Goal: Check status: Check status

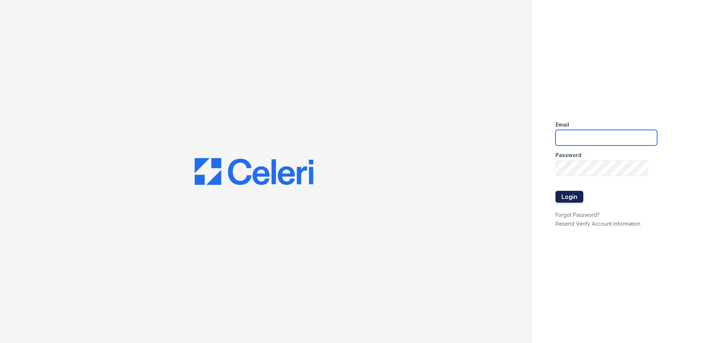
type input "jgeronimo@trinity-pm.com"
click at [575, 199] on button "Login" at bounding box center [570, 197] width 28 height 12
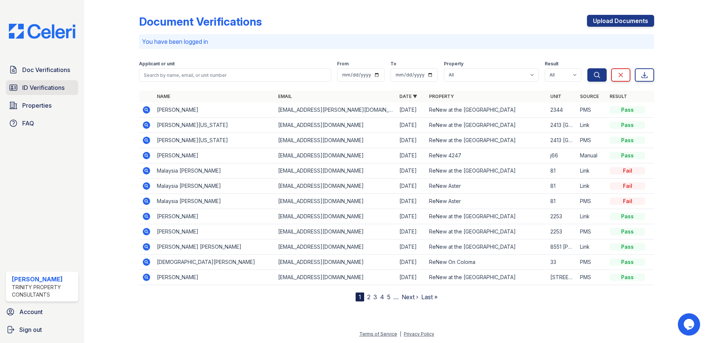
click at [61, 93] on link "ID Verifications" at bounding box center [42, 87] width 72 height 15
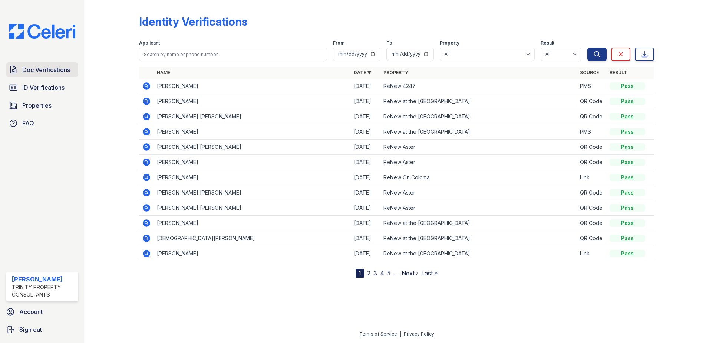
click at [44, 73] on span "Doc Verifications" at bounding box center [46, 69] width 48 height 9
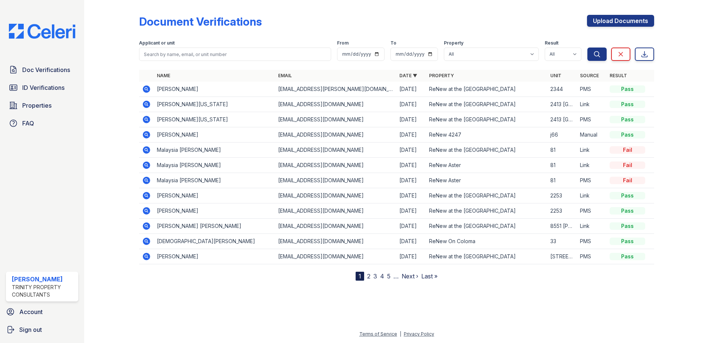
drag, startPoint x: 147, startPoint y: 133, endPoint x: 219, endPoint y: 80, distance: 89.5
click at [147, 133] on icon at bounding box center [146, 134] width 9 height 9
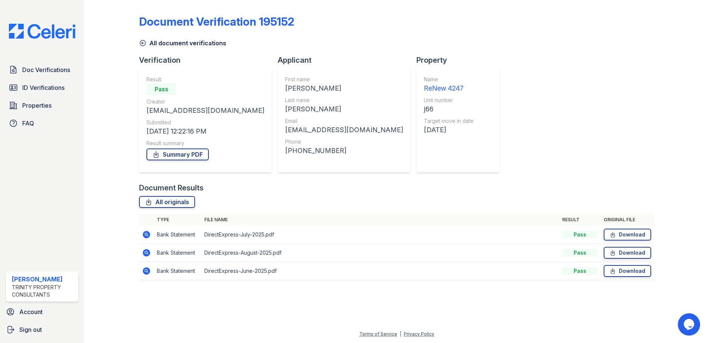
click at [147, 236] on icon at bounding box center [146, 234] width 7 height 7
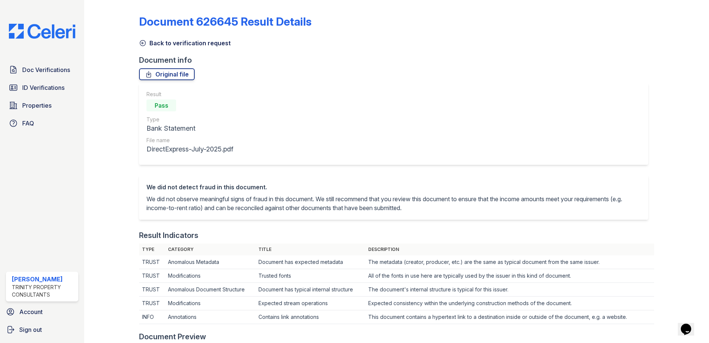
click at [144, 40] on icon at bounding box center [143, 43] width 6 height 6
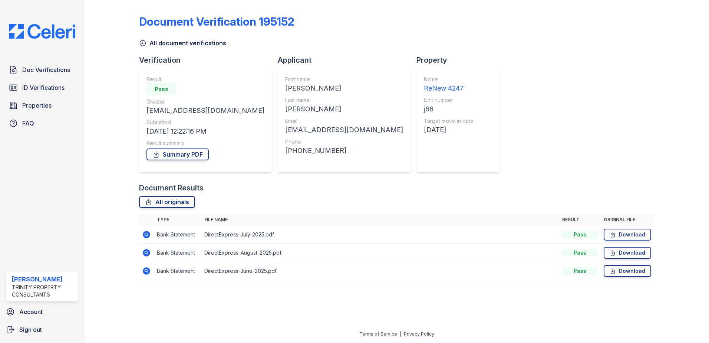
click at [147, 255] on icon at bounding box center [146, 252] width 7 height 7
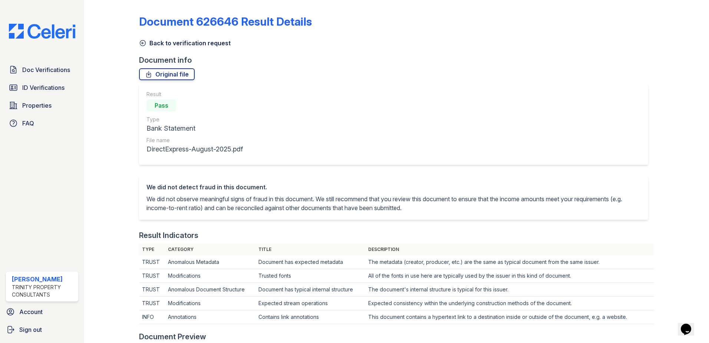
click at [139, 40] on icon at bounding box center [142, 42] width 7 height 7
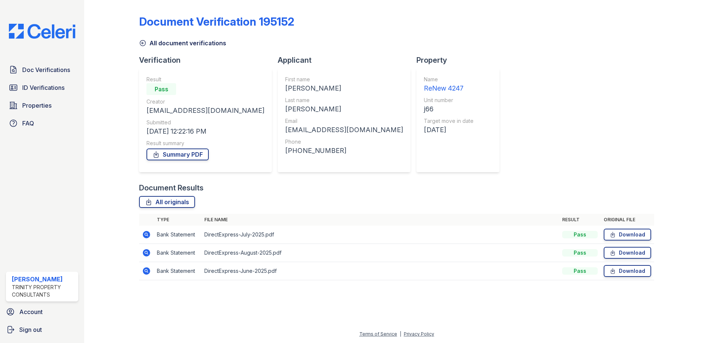
click at [145, 270] on icon at bounding box center [146, 270] width 7 height 7
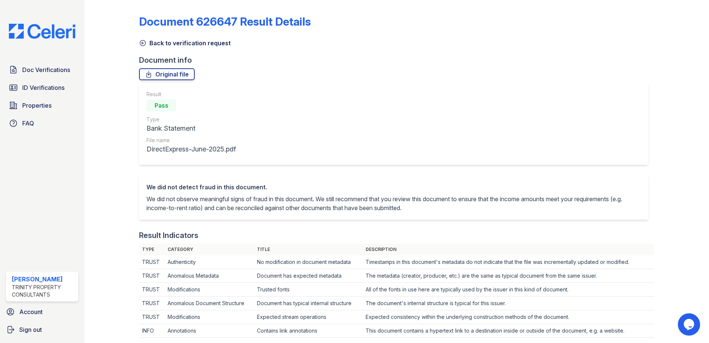
click at [145, 46] on icon at bounding box center [142, 42] width 7 height 7
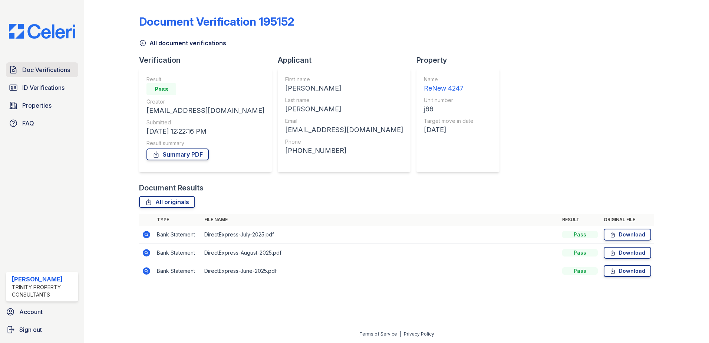
click at [54, 77] on link "Doc Verifications" at bounding box center [42, 69] width 72 height 15
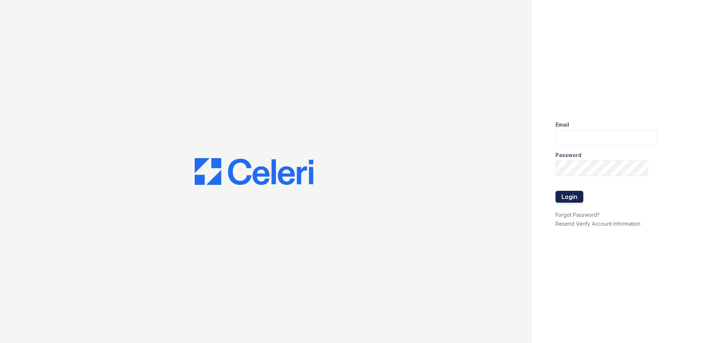
type input "[EMAIL_ADDRESS][DOMAIN_NAME]"
click at [559, 200] on button "Login" at bounding box center [570, 197] width 28 height 12
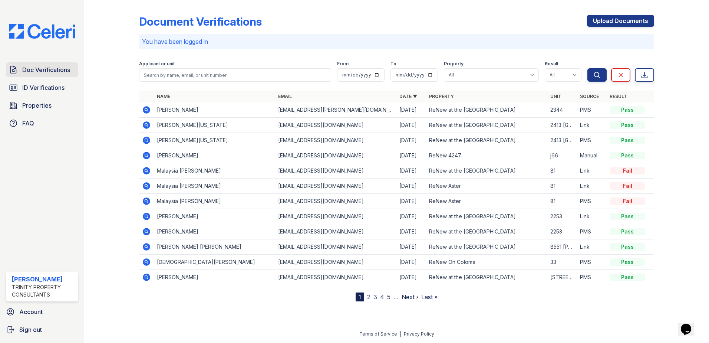
click at [58, 68] on span "Doc Verifications" at bounding box center [46, 69] width 48 height 9
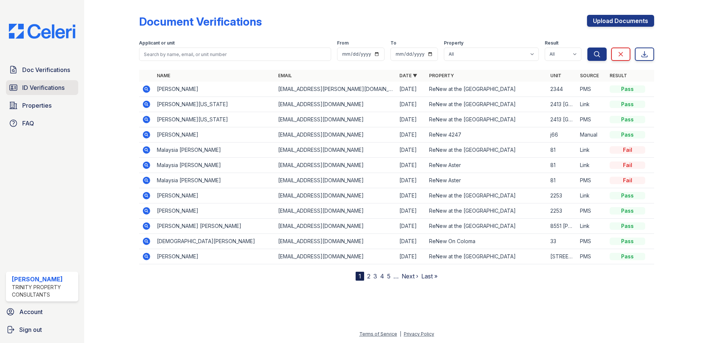
click at [44, 82] on link "ID Verifications" at bounding box center [42, 87] width 72 height 15
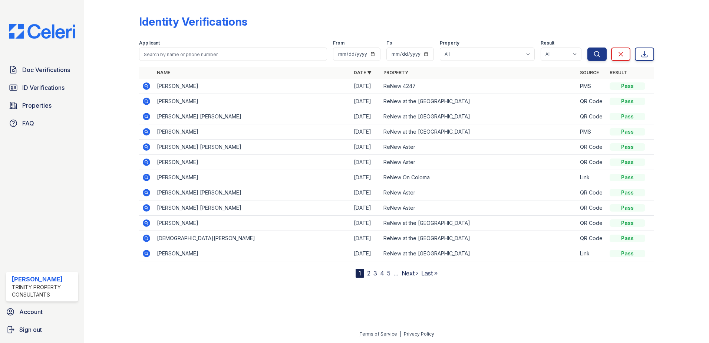
click at [146, 86] on icon at bounding box center [146, 86] width 2 height 2
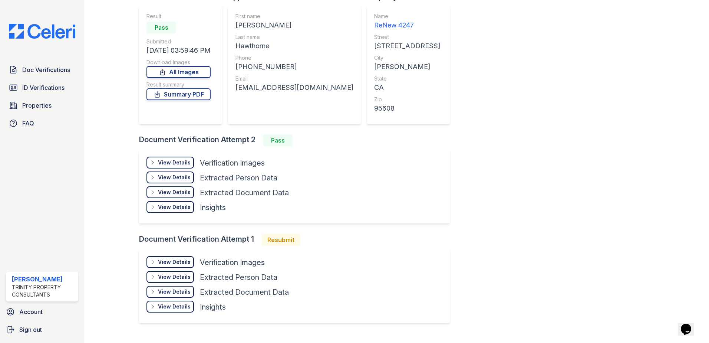
scroll to position [79, 0]
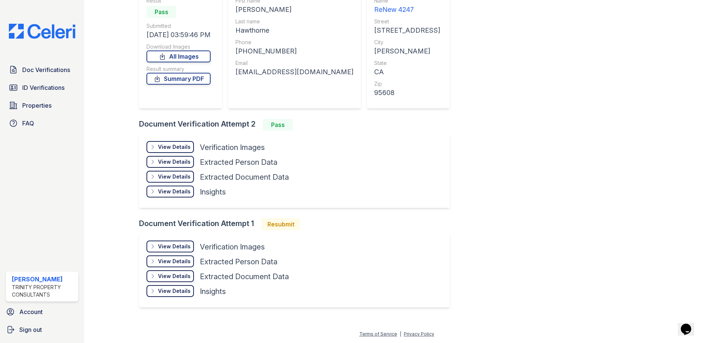
click at [180, 147] on div "View Details" at bounding box center [174, 146] width 33 height 7
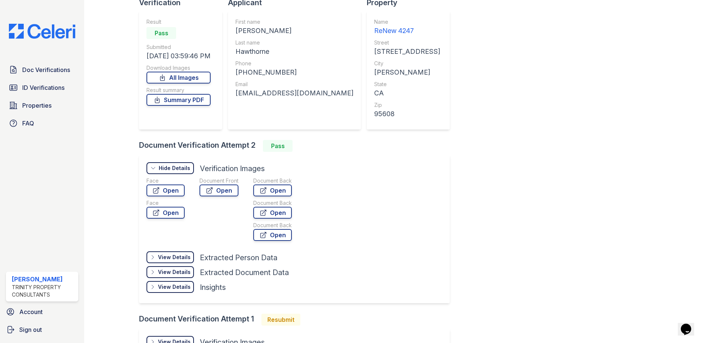
scroll to position [0, 0]
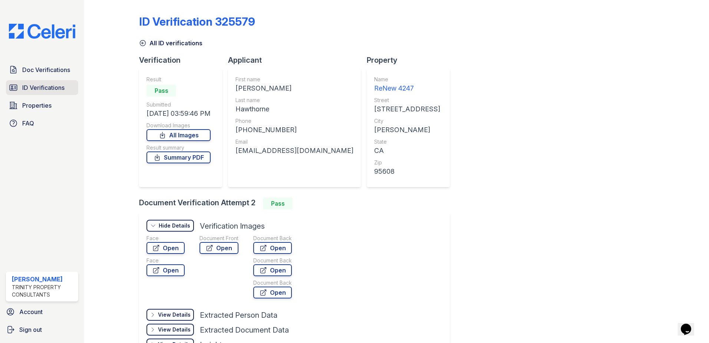
click at [53, 90] on span "ID Verifications" at bounding box center [43, 87] width 42 height 9
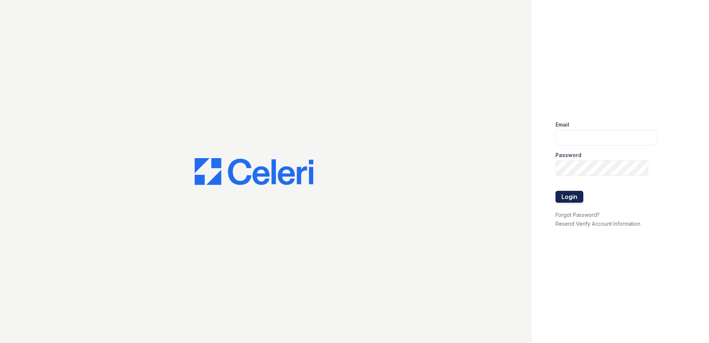
type input "[EMAIL_ADDRESS][DOMAIN_NAME]"
click at [574, 194] on button "Login" at bounding box center [570, 197] width 28 height 12
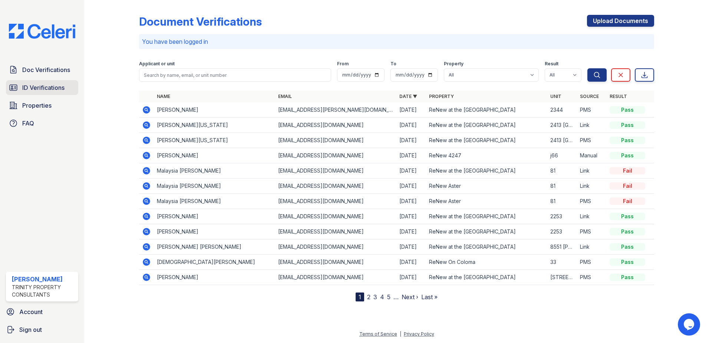
click at [39, 90] on span "ID Verifications" at bounding box center [43, 87] width 42 height 9
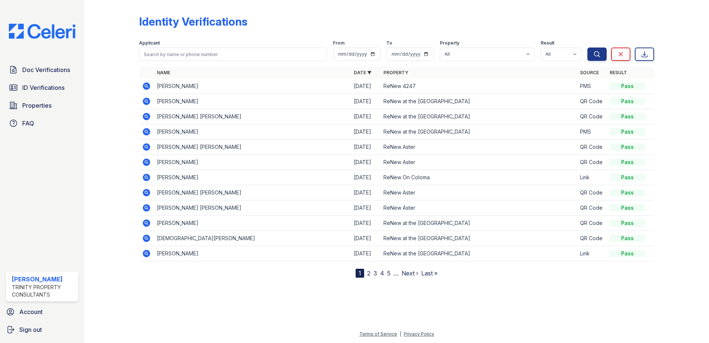
click at [145, 87] on icon at bounding box center [146, 86] width 9 height 9
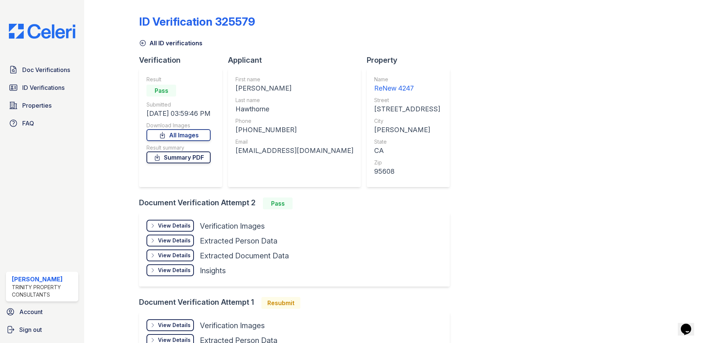
click at [169, 157] on link "Summary PDF" at bounding box center [179, 157] width 64 height 12
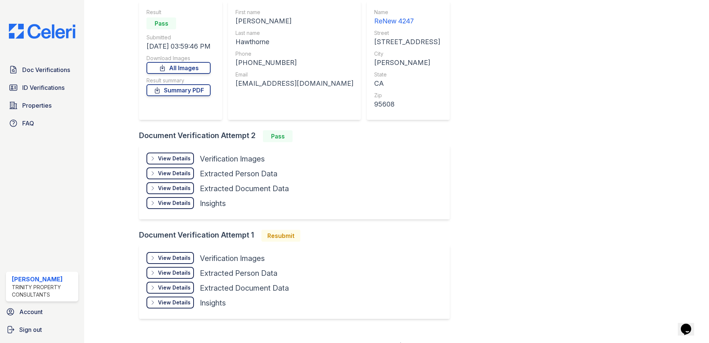
scroll to position [74, 0]
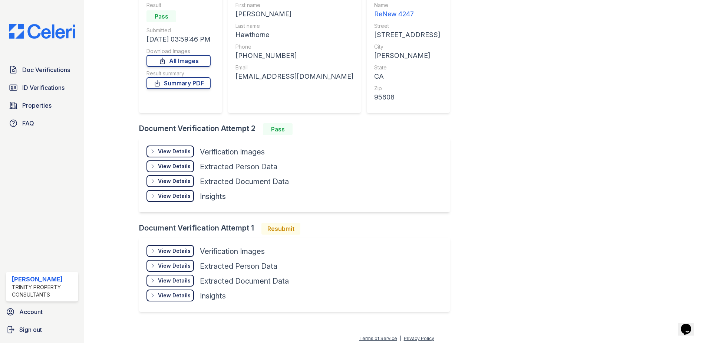
click at [174, 152] on div "View Details" at bounding box center [174, 151] width 33 height 7
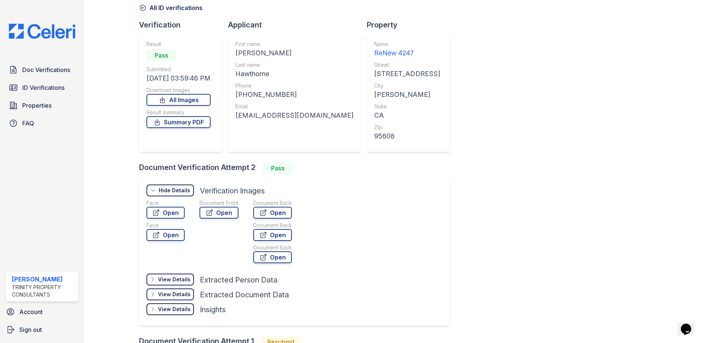
scroll to position [37, 0]
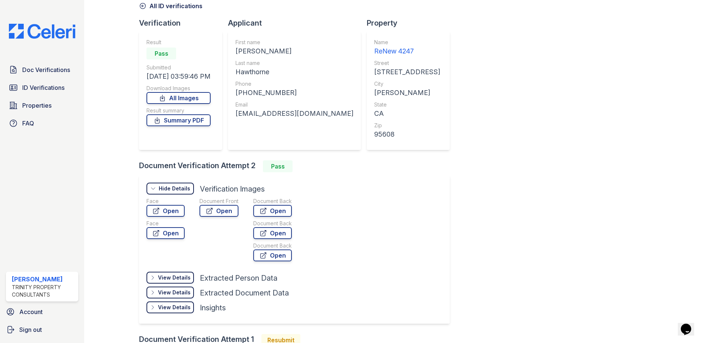
click at [188, 190] on div "Hide Details" at bounding box center [175, 188] width 32 height 7
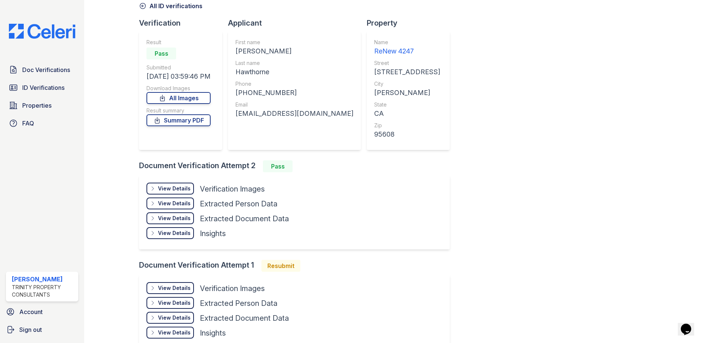
click at [188, 190] on div "View Details" at bounding box center [174, 188] width 33 height 7
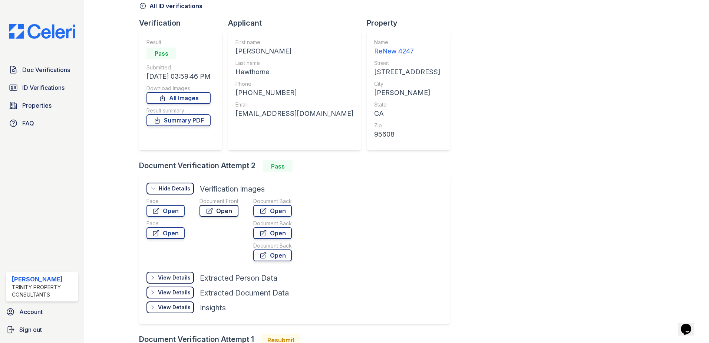
click at [221, 211] on link "Open" at bounding box center [219, 211] width 39 height 12
click at [29, 63] on link "Doc Verifications" at bounding box center [42, 69] width 72 height 15
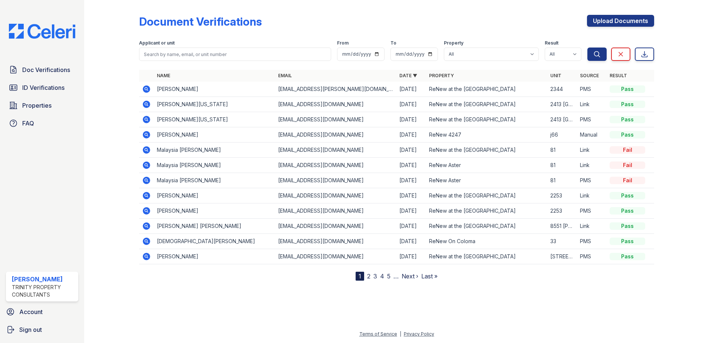
click at [30, 88] on span "ID Verifications" at bounding box center [43, 87] width 42 height 9
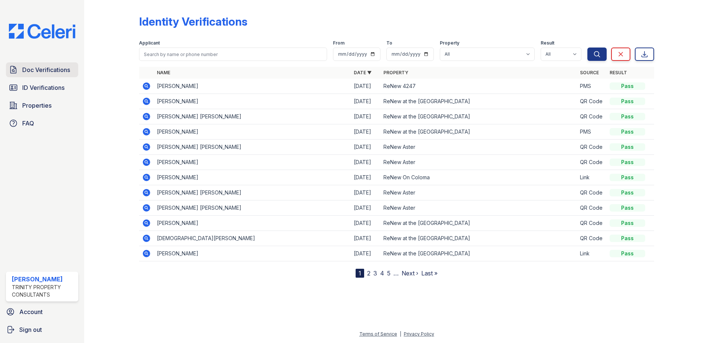
click at [26, 69] on span "Doc Verifications" at bounding box center [46, 69] width 48 height 9
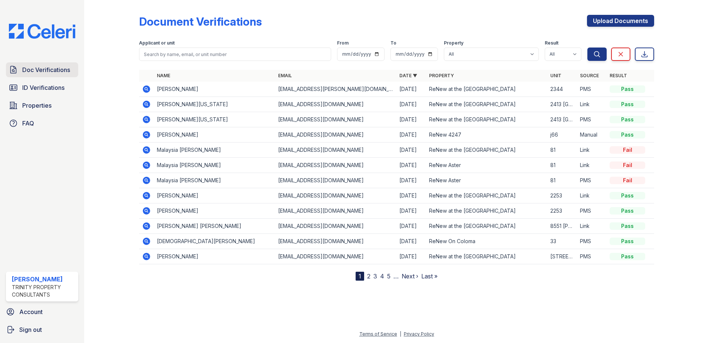
click at [40, 65] on link "Doc Verifications" at bounding box center [42, 69] width 72 height 15
click at [149, 136] on icon at bounding box center [146, 134] width 7 height 7
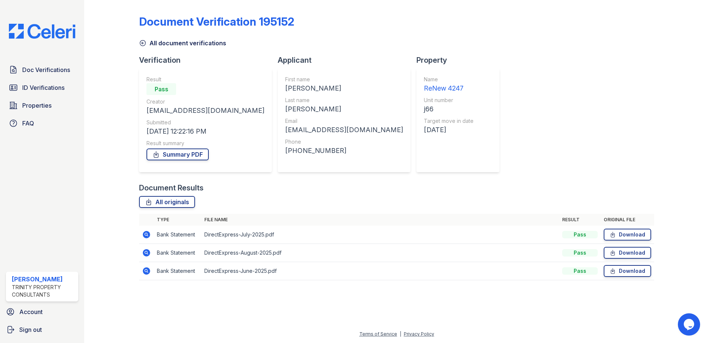
drag, startPoint x: 187, startPoint y: 157, endPoint x: 204, endPoint y: 147, distance: 20.3
click at [186, 157] on link "Summary PDF" at bounding box center [178, 154] width 62 height 12
